Goal: Navigation & Orientation: Find specific page/section

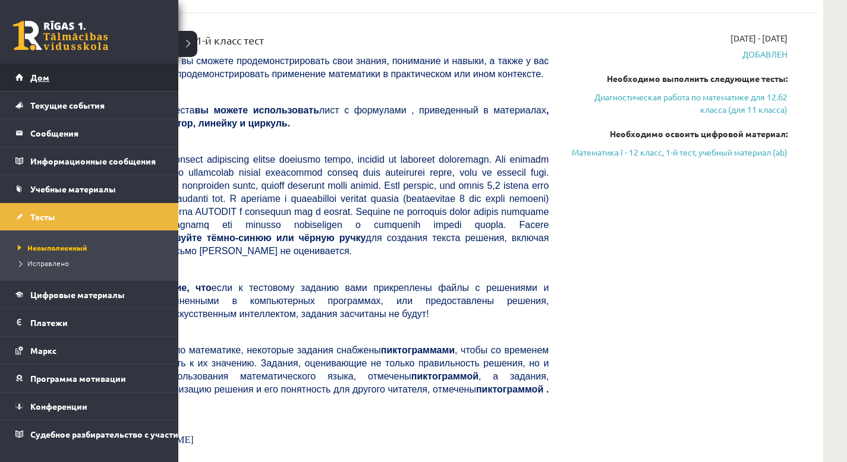
click at [30, 72] on link "Дом" at bounding box center [89, 77] width 148 height 27
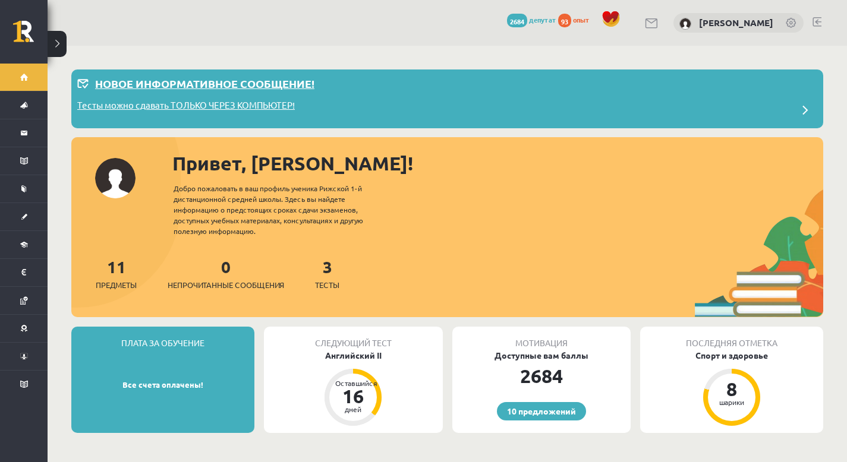
click at [563, 114] on div "Тесты можно сдавать ТОЛЬКО ЧЕРЕЗ КОМПЬЮТЕР!" at bounding box center [447, 111] width 740 height 24
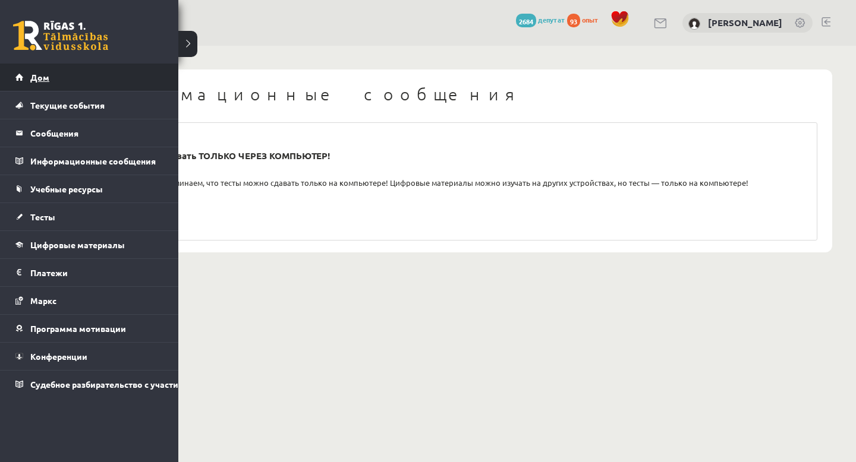
click at [36, 71] on link "Дом" at bounding box center [89, 77] width 148 height 27
